Goal: Task Accomplishment & Management: Use online tool/utility

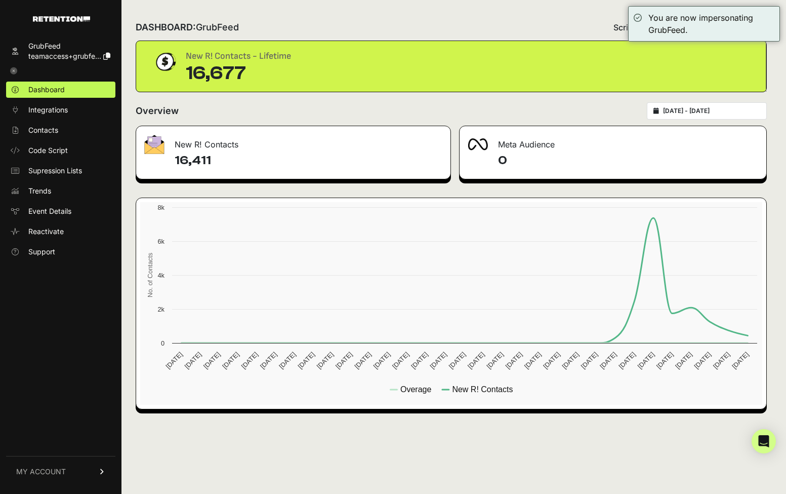
click at [528, 38] on div "DASHBOARD: GrubFeed Script status Overage" at bounding box center [452, 27] width 632 height 26
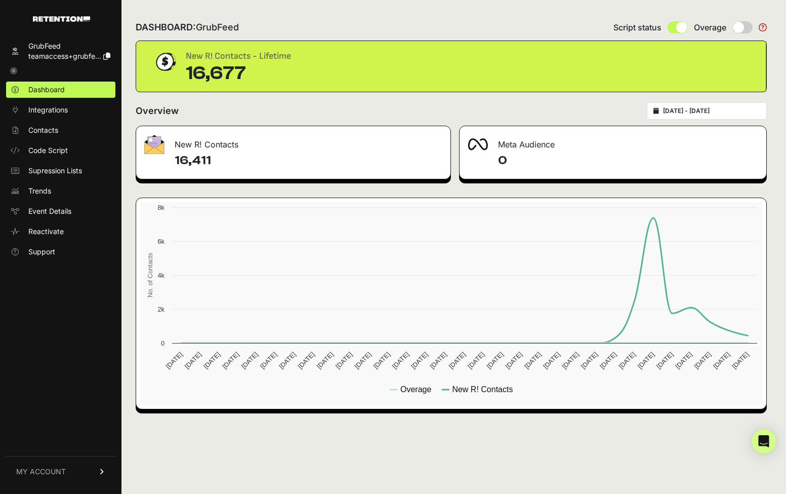
click at [678, 26] on span at bounding box center [682, 27] width 11 height 11
click at [681, 24] on span at bounding box center [682, 27] width 11 height 11
drag, startPoint x: 677, startPoint y: 29, endPoint x: 668, endPoint y: 28, distance: 8.2
click at [668, 29] on div at bounding box center [678, 27] width 20 height 12
click at [675, 25] on span at bounding box center [678, 27] width 20 height 12
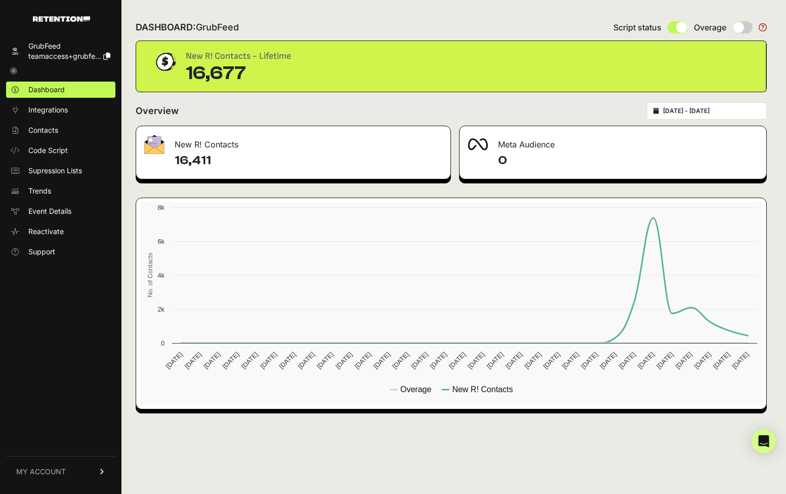
click at [675, 25] on span at bounding box center [678, 27] width 20 height 12
click at [684, 28] on span at bounding box center [682, 27] width 11 height 11
click at [666, 30] on div "Script status Overage" at bounding box center [690, 27] width 153 height 12
click at [672, 29] on span at bounding box center [678, 27] width 20 height 12
click at [44, 101] on ul "Dashboard Integrations Contacts Code Script Supression Lists Trends Event Detai…" at bounding box center [60, 171] width 109 height 178
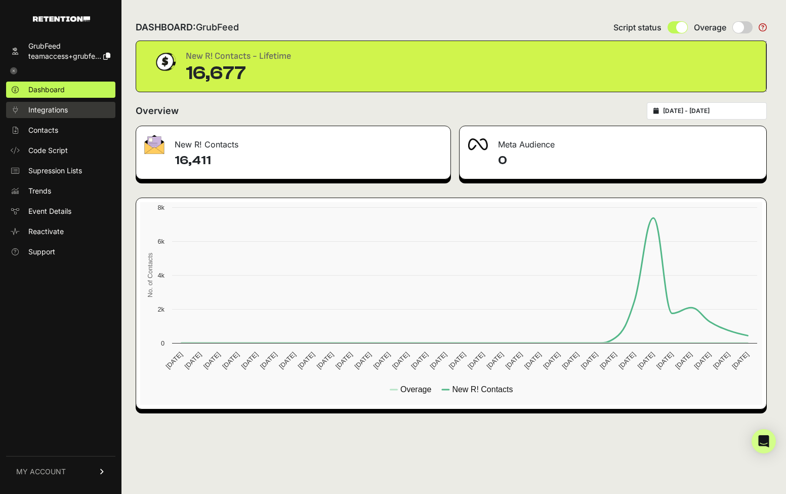
click at [41, 108] on span "Integrations" at bounding box center [48, 110] width 40 height 10
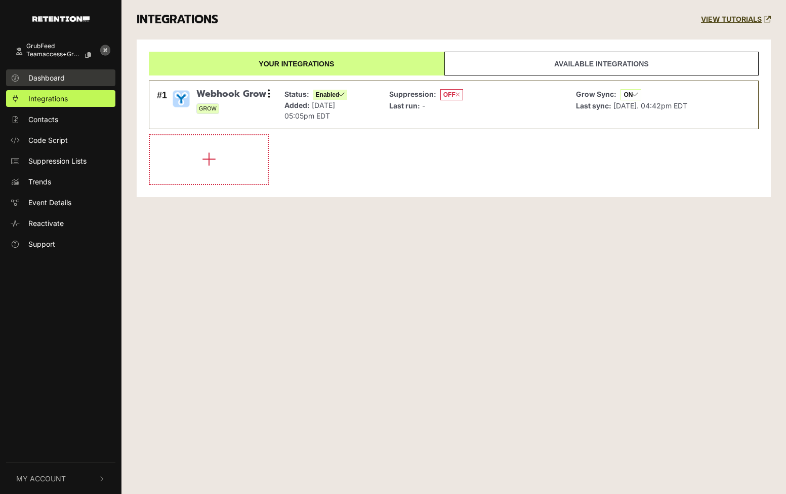
click at [54, 79] on span "Dashboard" at bounding box center [46, 77] width 36 height 11
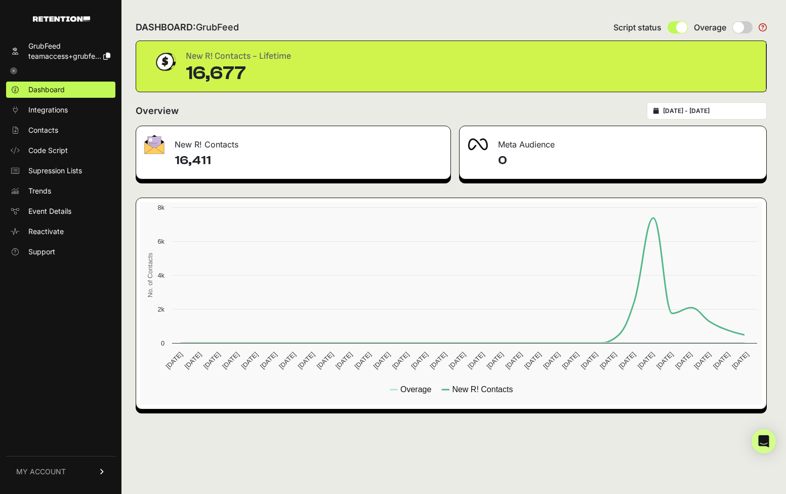
click at [672, 28] on span at bounding box center [678, 27] width 20 height 12
click at [681, 29] on span at bounding box center [682, 27] width 11 height 11
click at [672, 30] on span at bounding box center [678, 27] width 20 height 12
click at [62, 145] on link "Code Script" at bounding box center [60, 150] width 109 height 16
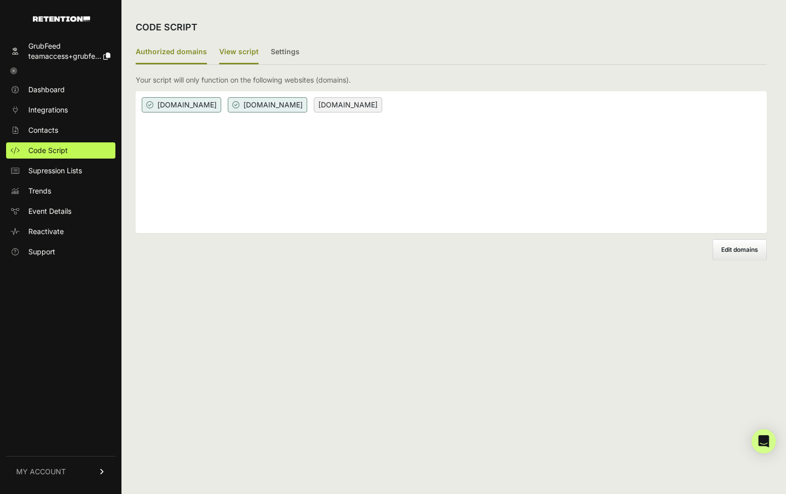
click at [233, 48] on label "View script" at bounding box center [239, 53] width 40 height 24
click at [0, 0] on input "View script" at bounding box center [0, 0] width 0 height 0
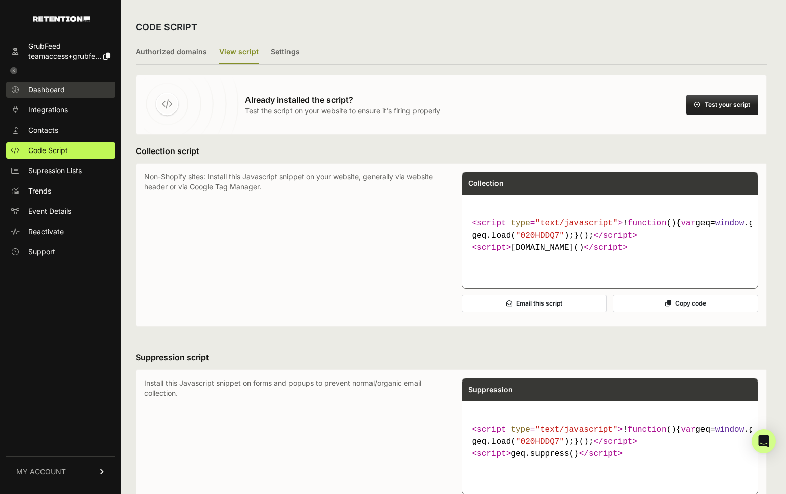
click at [57, 91] on span "Dashboard" at bounding box center [46, 90] width 36 height 10
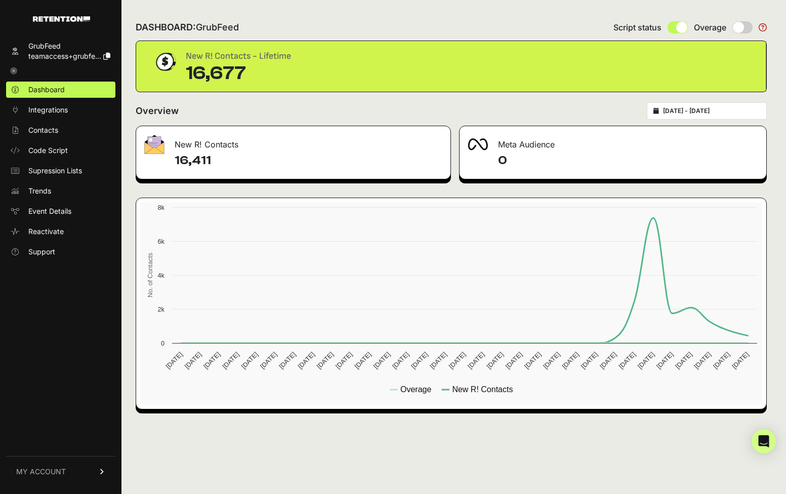
click at [675, 29] on span at bounding box center [678, 27] width 20 height 12
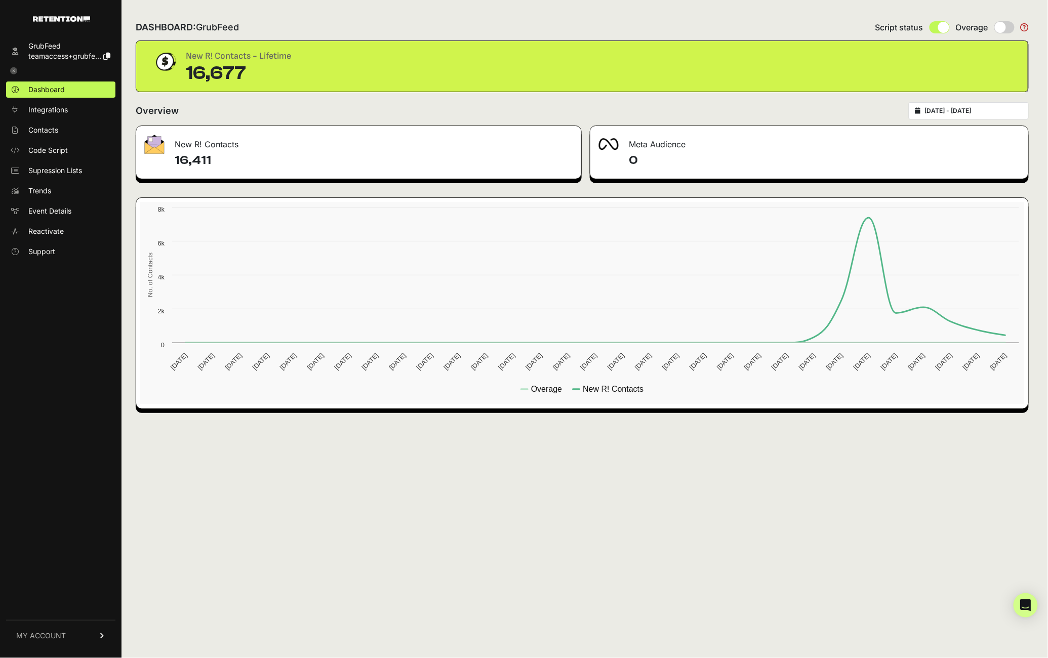
click at [786, 25] on span at bounding box center [943, 27] width 11 height 11
click at [786, 25] on input "radio" at bounding box center [940, 27] width 20 height 12
radio input "true"
